Goal: Task Accomplishment & Management: Use online tool/utility

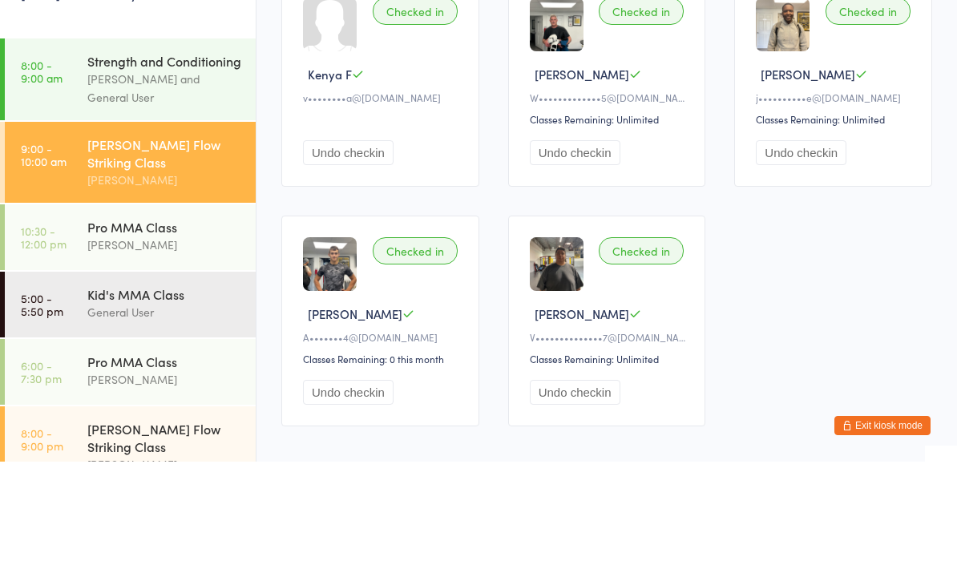
scroll to position [107, 0]
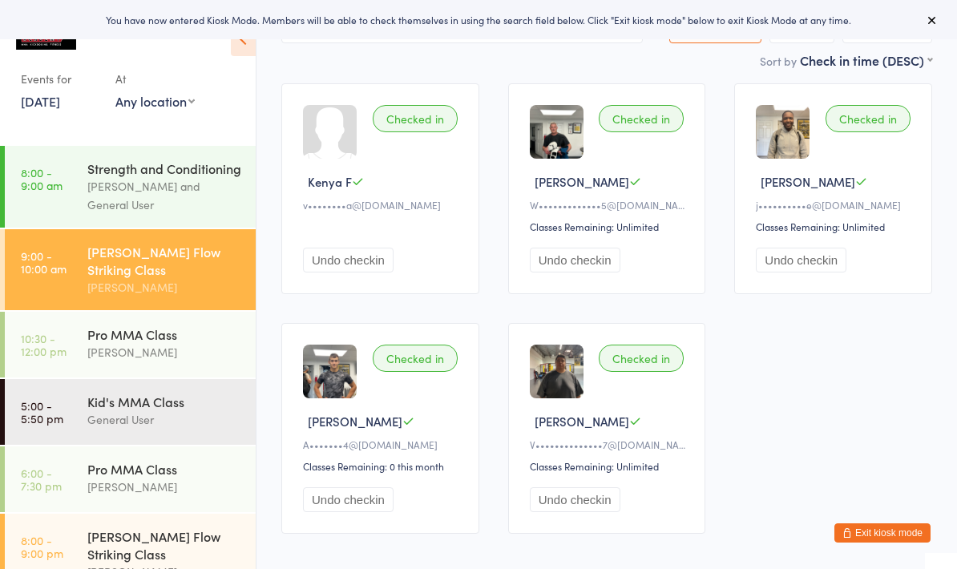
click at [381, 273] on button "Undo checkin" at bounding box center [348, 260] width 91 height 25
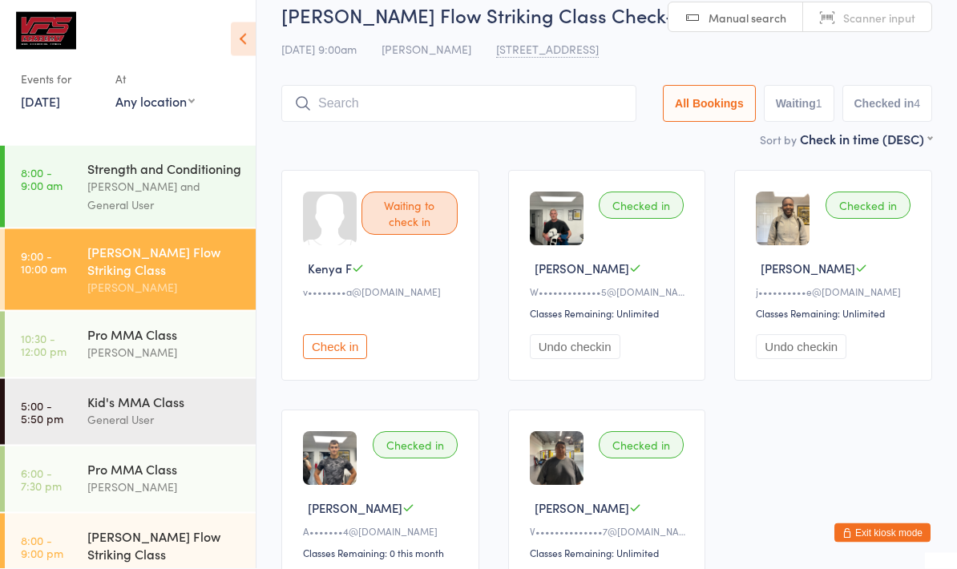
scroll to position [0, 0]
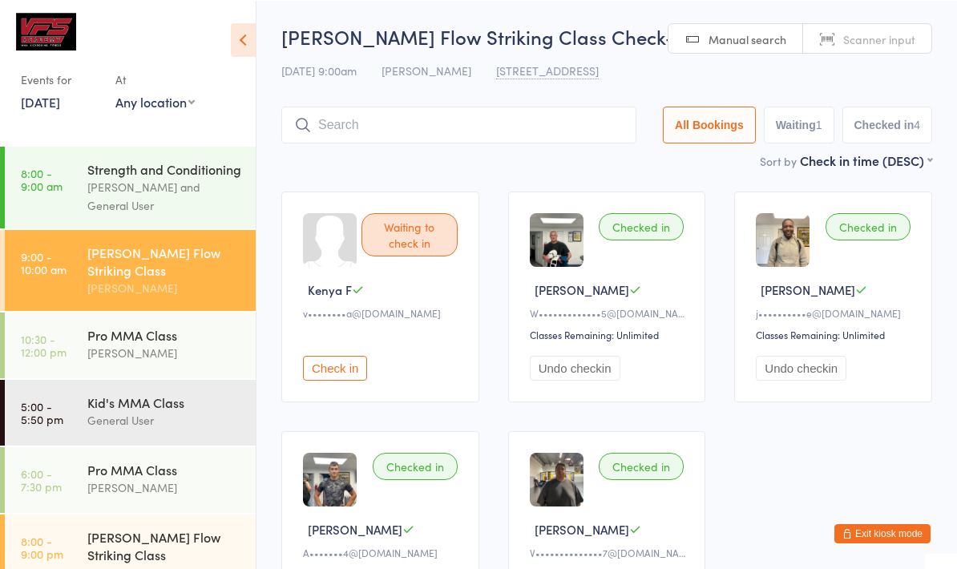
click at [516, 120] on input "search" at bounding box center [458, 124] width 355 height 37
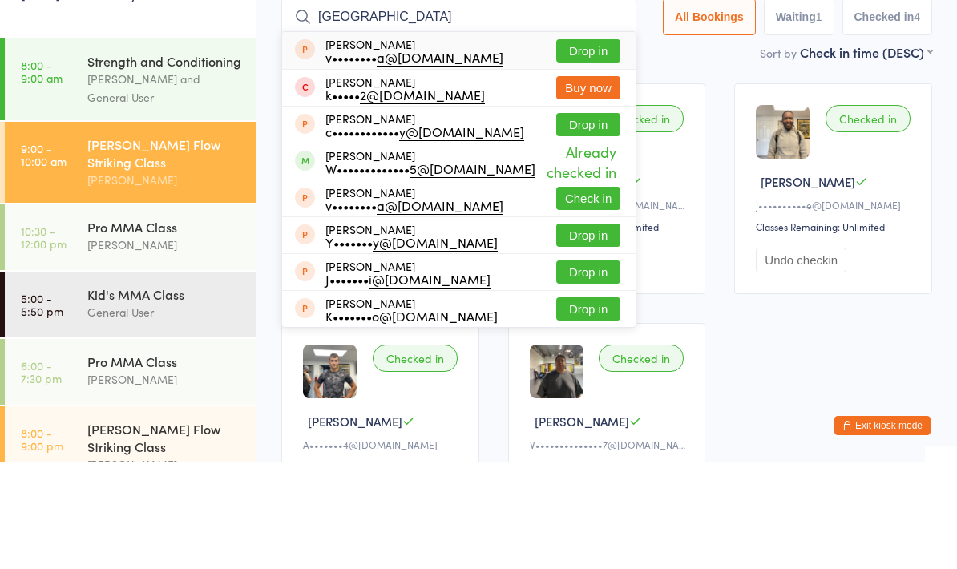
type input "[GEOGRAPHIC_DATA]"
click at [571, 147] on button "Drop in" at bounding box center [588, 158] width 64 height 23
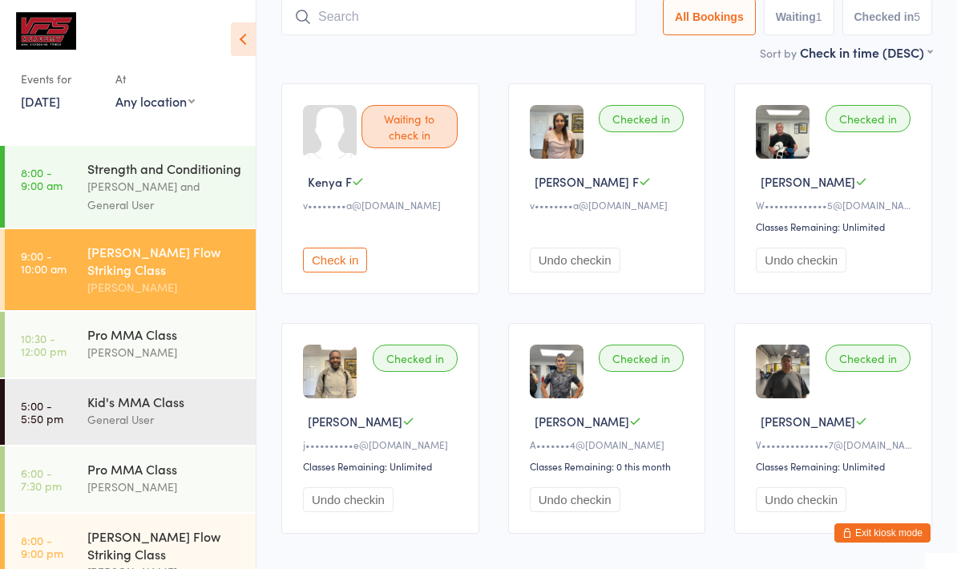
click at [377, 34] on input "search" at bounding box center [458, 16] width 355 height 37
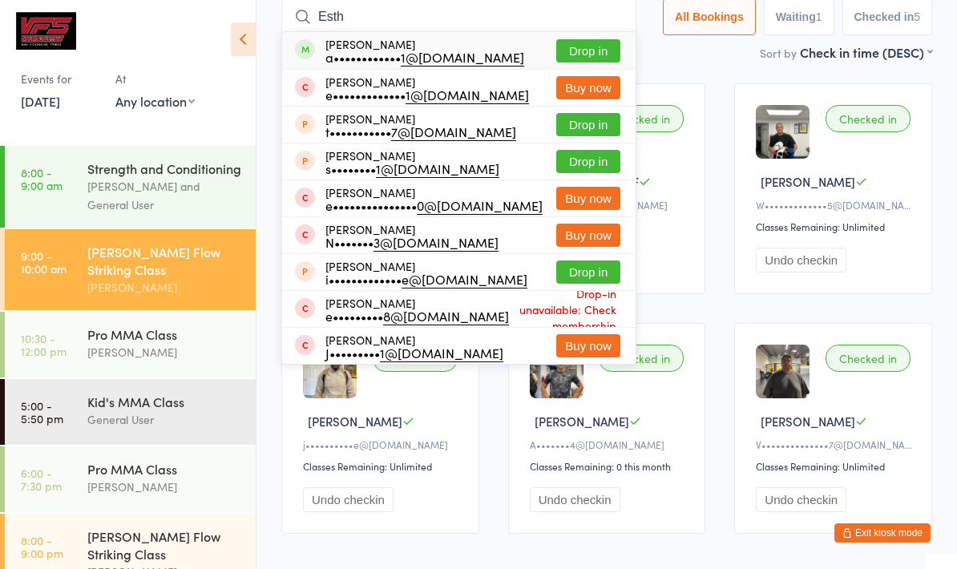
type input "Esth"
click at [580, 46] on button "Drop in" at bounding box center [588, 50] width 64 height 23
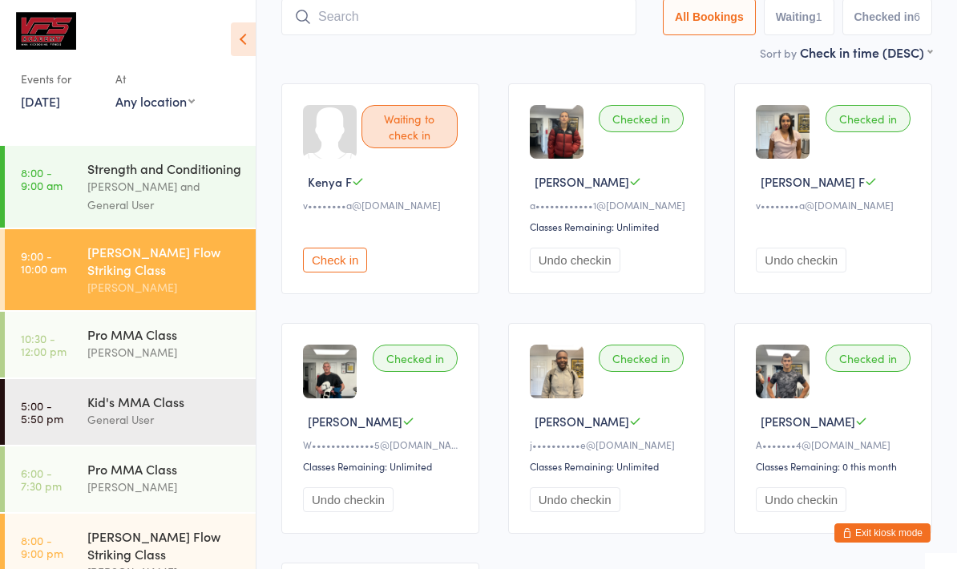
click at [394, 22] on input "search" at bounding box center [458, 16] width 355 height 37
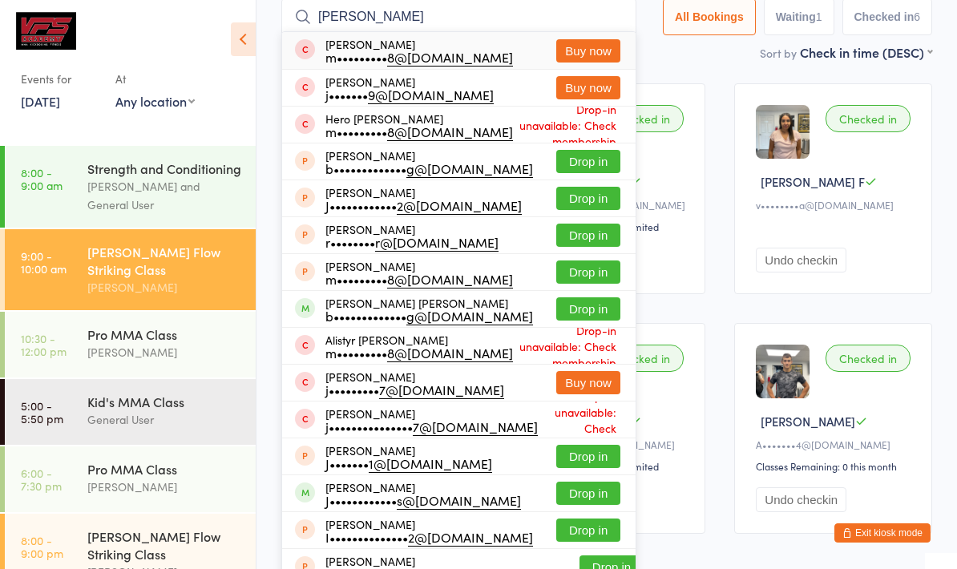
click at [745, 60] on div "Sort by Check in time (DESC) First name (ASC) First name (DESC) Last name (ASC)…" at bounding box center [606, 52] width 651 height 18
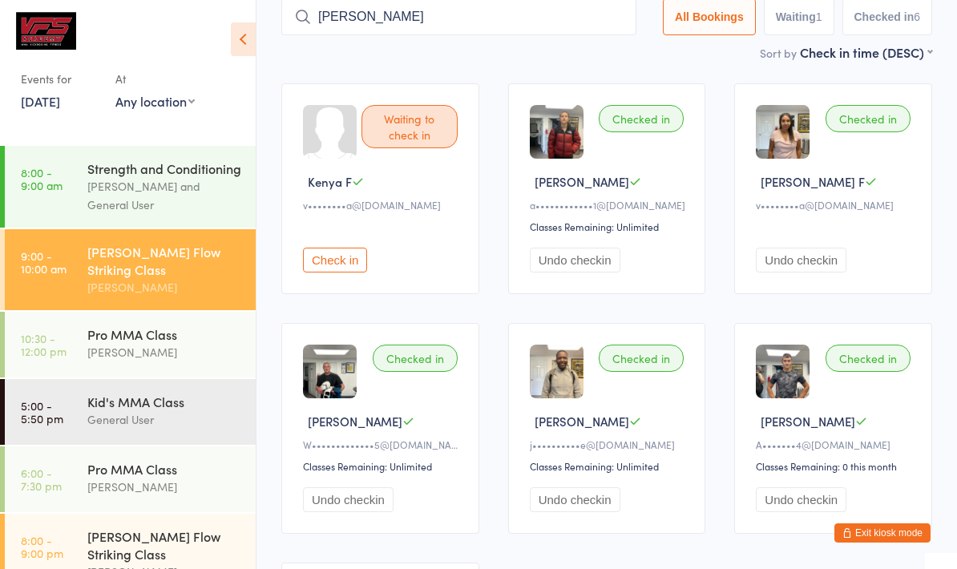
click at [469, 10] on input "[PERSON_NAME]" at bounding box center [458, 16] width 355 height 37
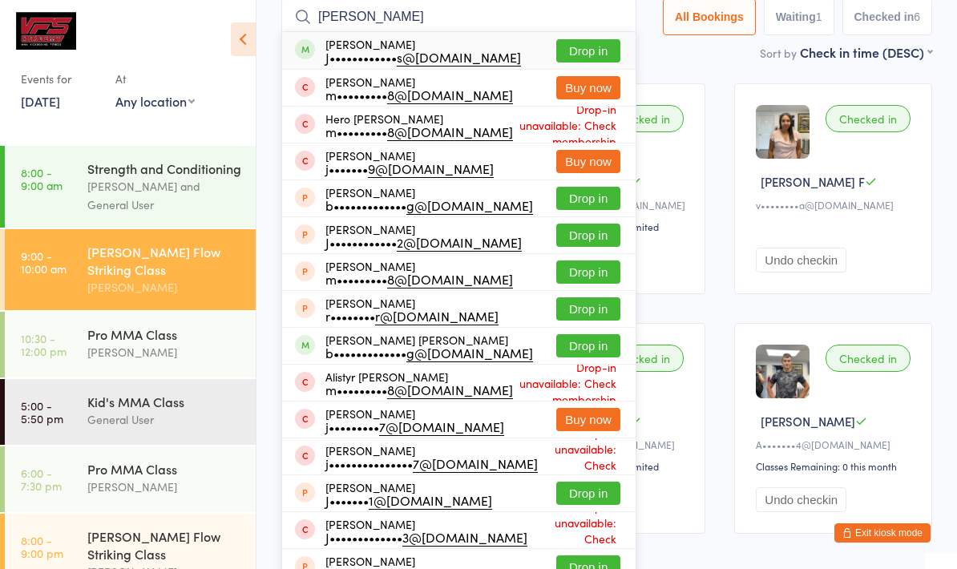
type input "[PERSON_NAME]"
click at [595, 42] on button "Drop in" at bounding box center [588, 50] width 64 height 23
